Goal: Submit feedback/report problem: Submit feedback/report problem

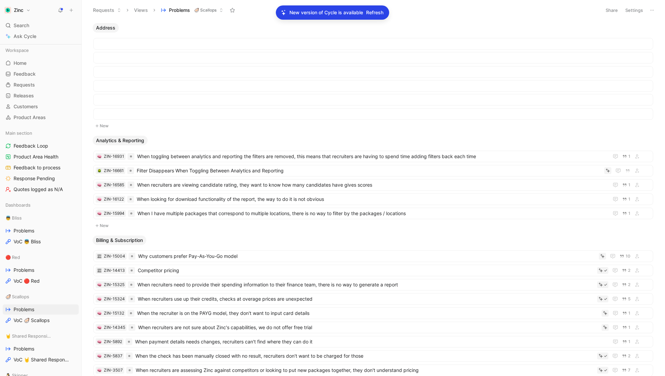
scroll to position [234, 0]
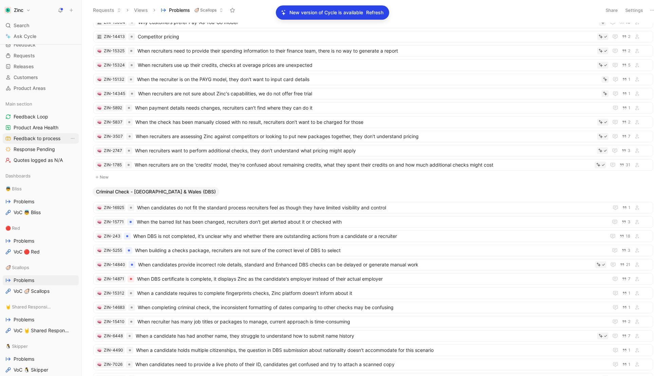
click at [25, 141] on span "Feedback to process" at bounding box center [37, 138] width 47 height 7
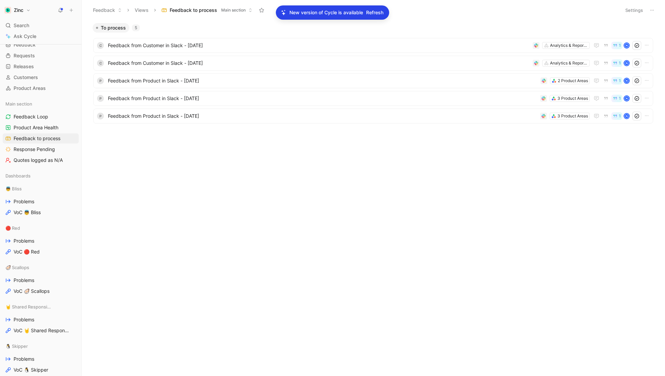
click at [374, 12] on span "Refresh" at bounding box center [374, 12] width 17 height 8
